Goal: Transaction & Acquisition: Book appointment/travel/reservation

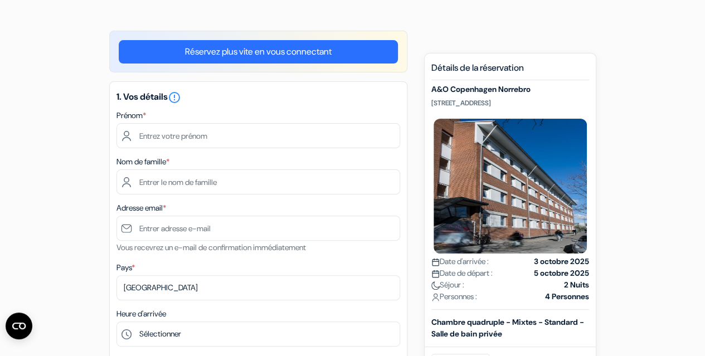
scroll to position [111, 0]
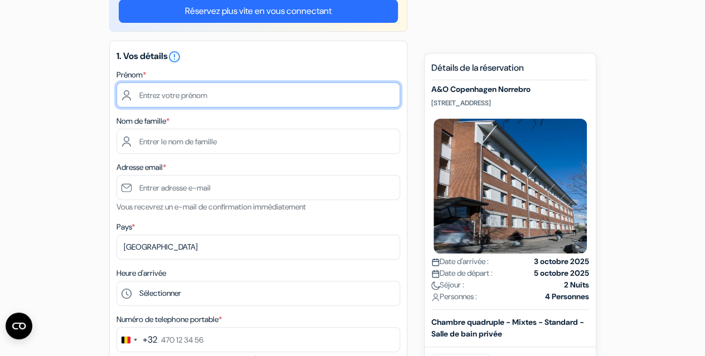
click at [147, 97] on input "text" at bounding box center [258, 94] width 284 height 25
type input "[PERSON_NAME]"
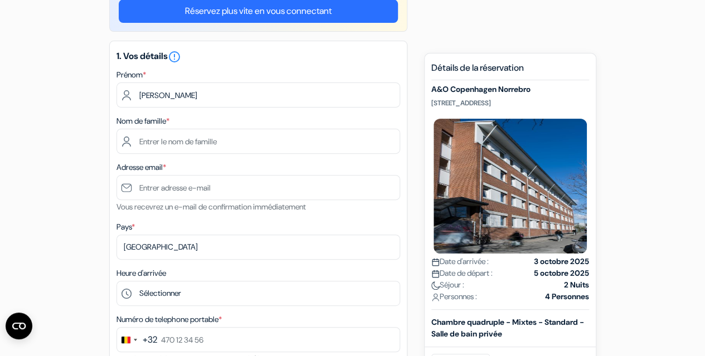
type input "Biot"
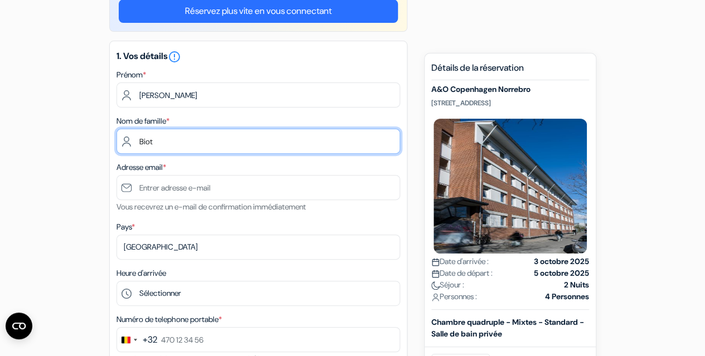
type input "[PERSON_NAME][EMAIL_ADDRESS][DOMAIN_NAME]"
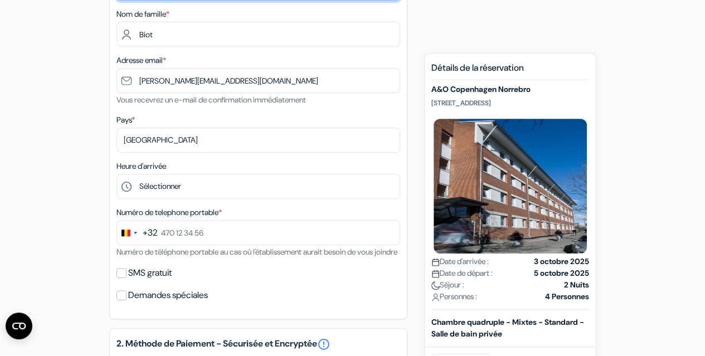
scroll to position [223, 0]
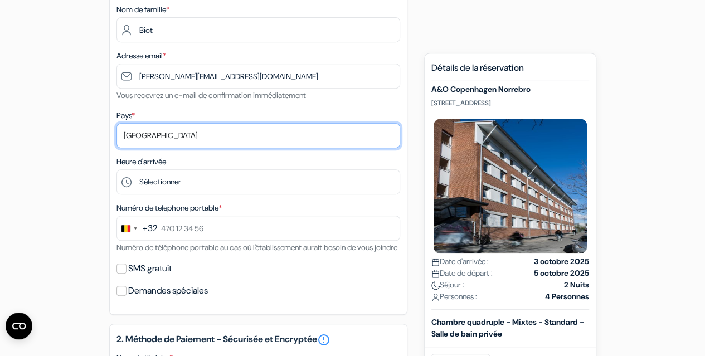
click at [138, 142] on select "Selectionner le pays Abkhazie [GEOGRAPHIC_DATA] [GEOGRAPHIC_DATA] Du [GEOGRAPHI…" at bounding box center [258, 135] width 284 height 25
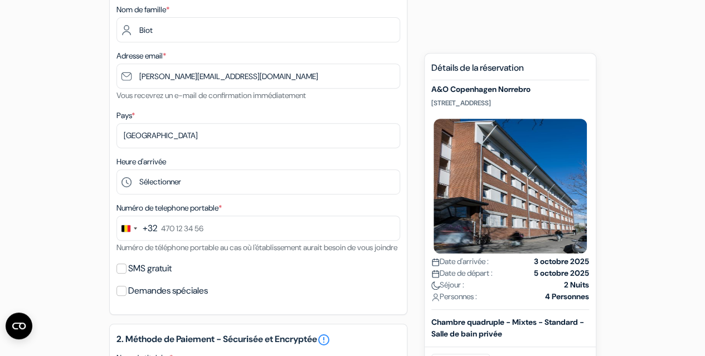
click at [77, 150] on div "add_box A&O Copenhagen Norrebro [STREET_ADDRESS] Détails de l'établissement X d…" at bounding box center [352, 335] width 635 height 912
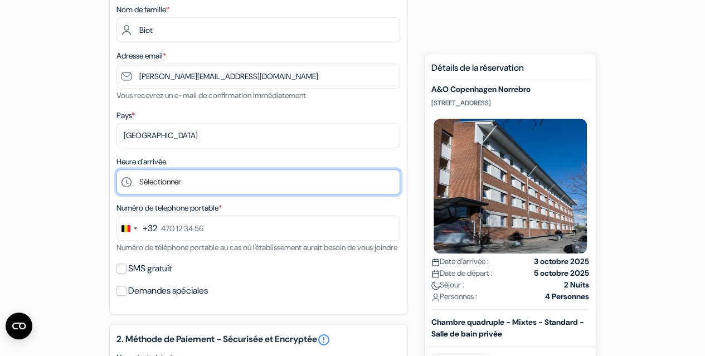
click at [159, 191] on select "Sélectionner 1:00 2:00 3:00 4:00 5:00 6:00 7:00 8:00 9:00 10:00 11:00 12:00 13:…" at bounding box center [258, 181] width 284 height 25
click at [188, 180] on select "Sélectionner 1:00 2:00 3:00 4:00 5:00 6:00 7:00 8:00 9:00 10:00 11:00 12:00 13:…" at bounding box center [258, 181] width 284 height 25
select select "21"
click at [116, 170] on select "Sélectionner 1:00 2:00 3:00 4:00 5:00 6:00 7:00 8:00 9:00 10:00 11:00 12:00 13:…" at bounding box center [258, 181] width 284 height 25
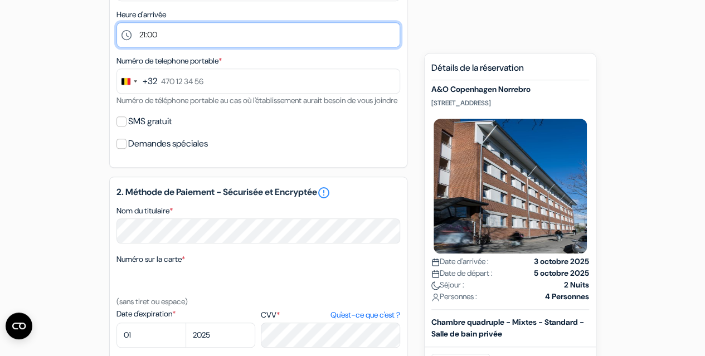
scroll to position [390, 0]
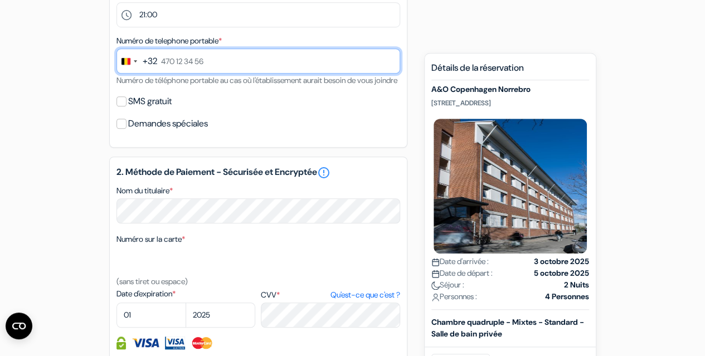
click at [178, 56] on input "text" at bounding box center [258, 60] width 284 height 25
type input "470 53 84 32"
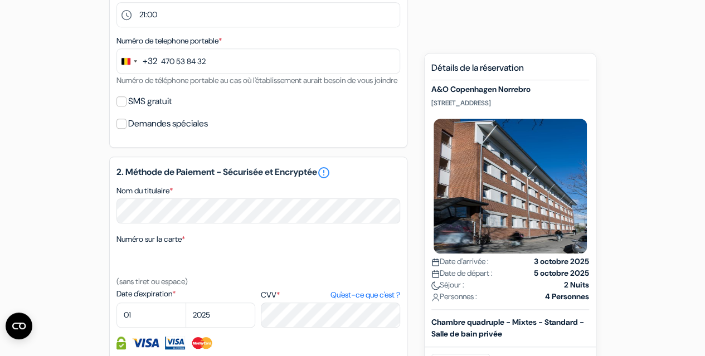
click at [65, 136] on div "add_box A&O Copenhagen Norrebro [STREET_ADDRESS] Détails de l'établissement X d…" at bounding box center [352, 167] width 635 height 912
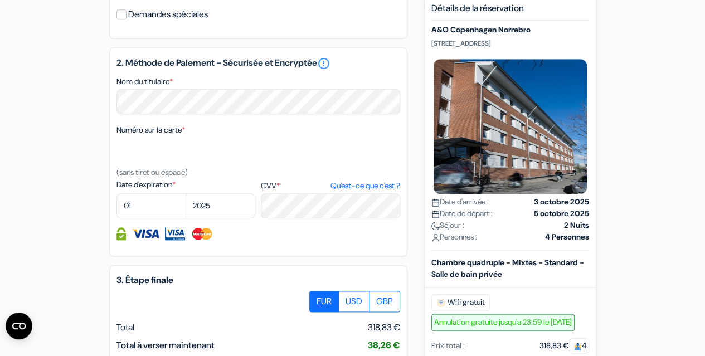
scroll to position [501, 0]
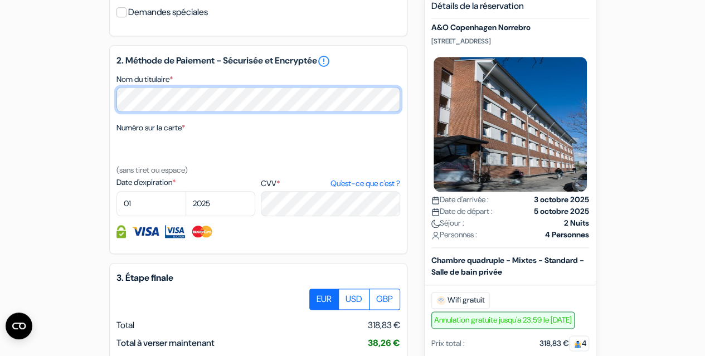
click at [66, 99] on div "add_box A&O Copenhagen Norrebro [STREET_ADDRESS] Détails de l'établissement X d…" at bounding box center [352, 56] width 635 height 912
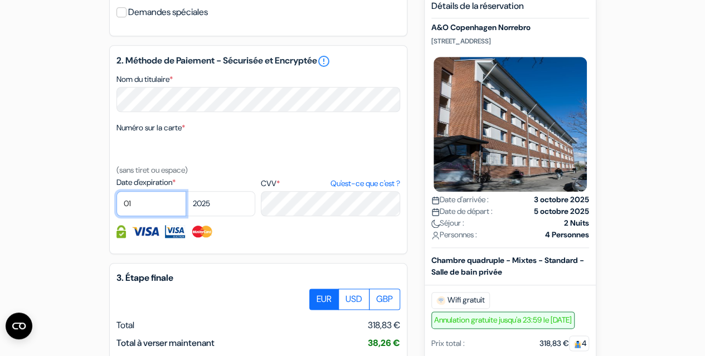
click at [153, 216] on select "01 02 03 04 05 06 07 08 09 10 11 12" at bounding box center [151, 203] width 70 height 25
select select "03"
click at [116, 207] on select "01 02 03 04 05 06 07 08 09 10 11 12" at bounding box center [151, 203] width 70 height 25
click at [221, 216] on select "2025 2026 2027 2028 2029 2030 2031 2032 2033 2034 2035 2036 2037 2038 2039 2040…" at bounding box center [220, 203] width 70 height 25
select select "2029"
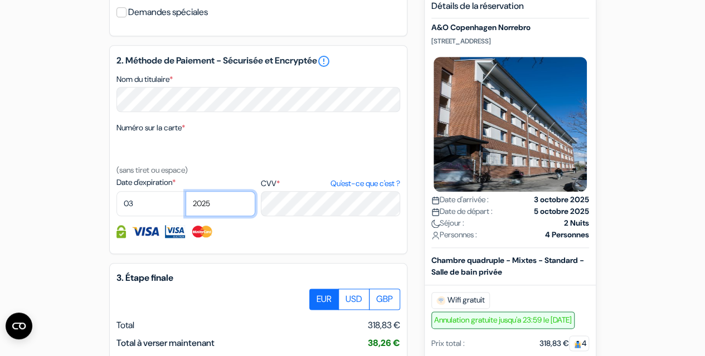
click at [185, 207] on select "2025 2026 2027 2028 2029 2030 2031 2032 2033 2034 2035 2036 2037 2038 2039 2040…" at bounding box center [220, 203] width 70 height 25
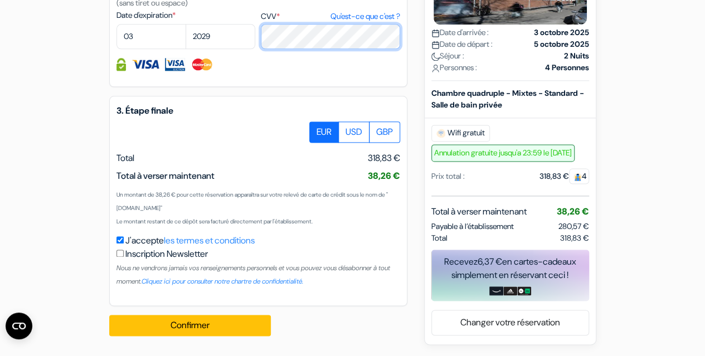
scroll to position [683, 0]
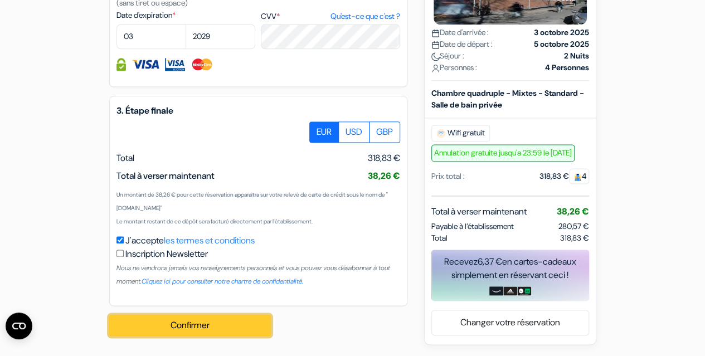
click at [215, 324] on button "Confirmer Loading..." at bounding box center [190, 325] width 162 height 21
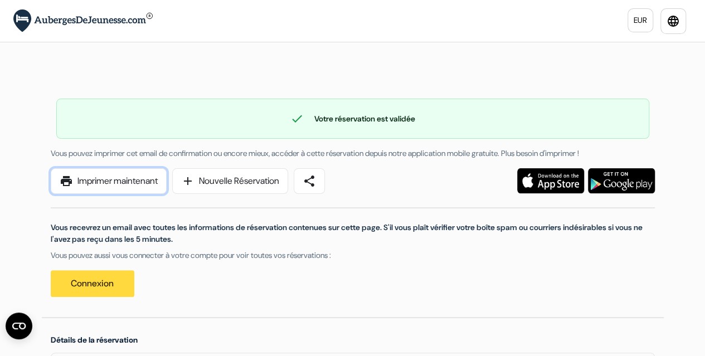
click at [127, 188] on link "print Imprimer maintenant" at bounding box center [109, 181] width 116 height 26
